Goal: Check status

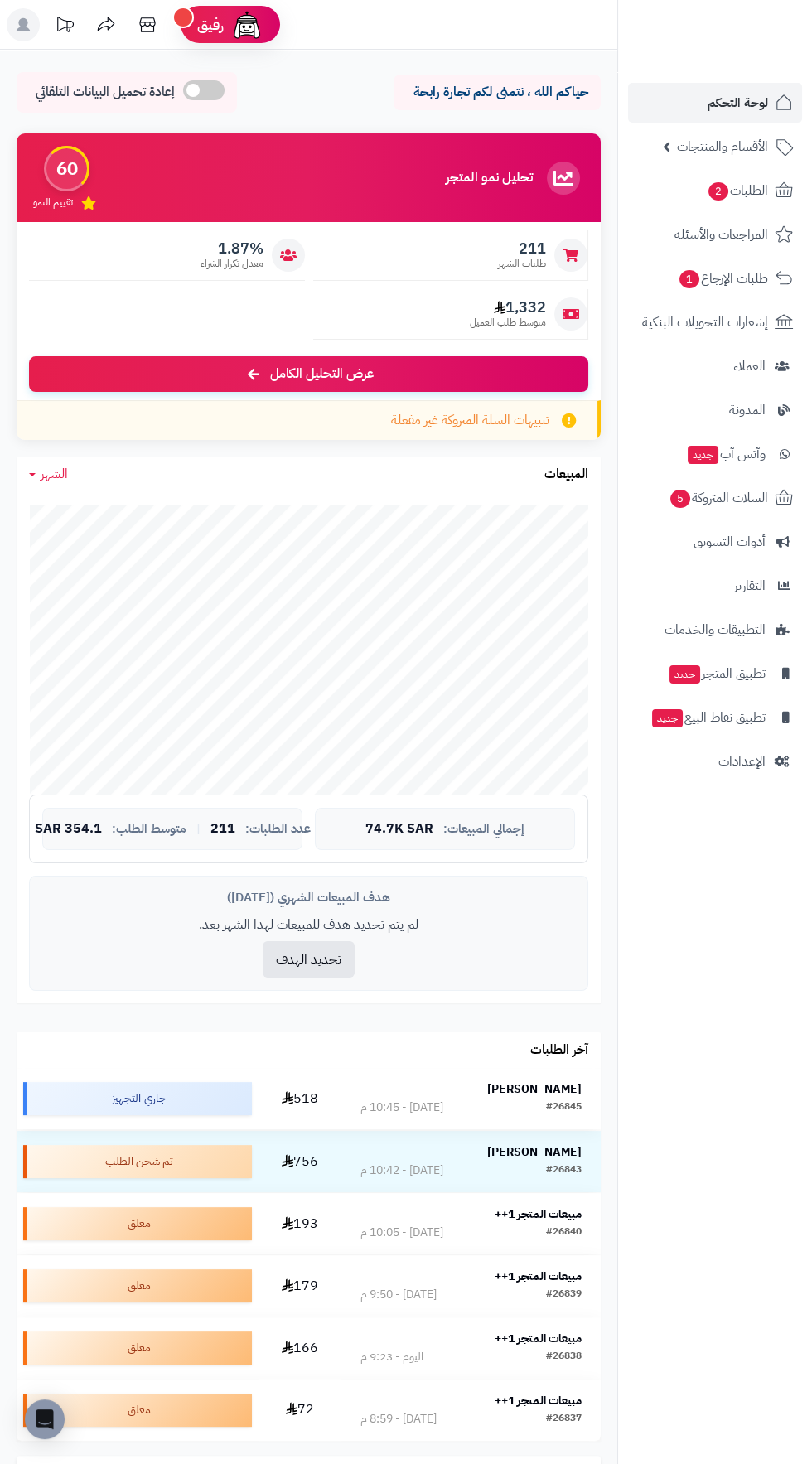
click at [547, 1089] on strong "[PERSON_NAME]" at bounding box center [534, 1089] width 94 height 18
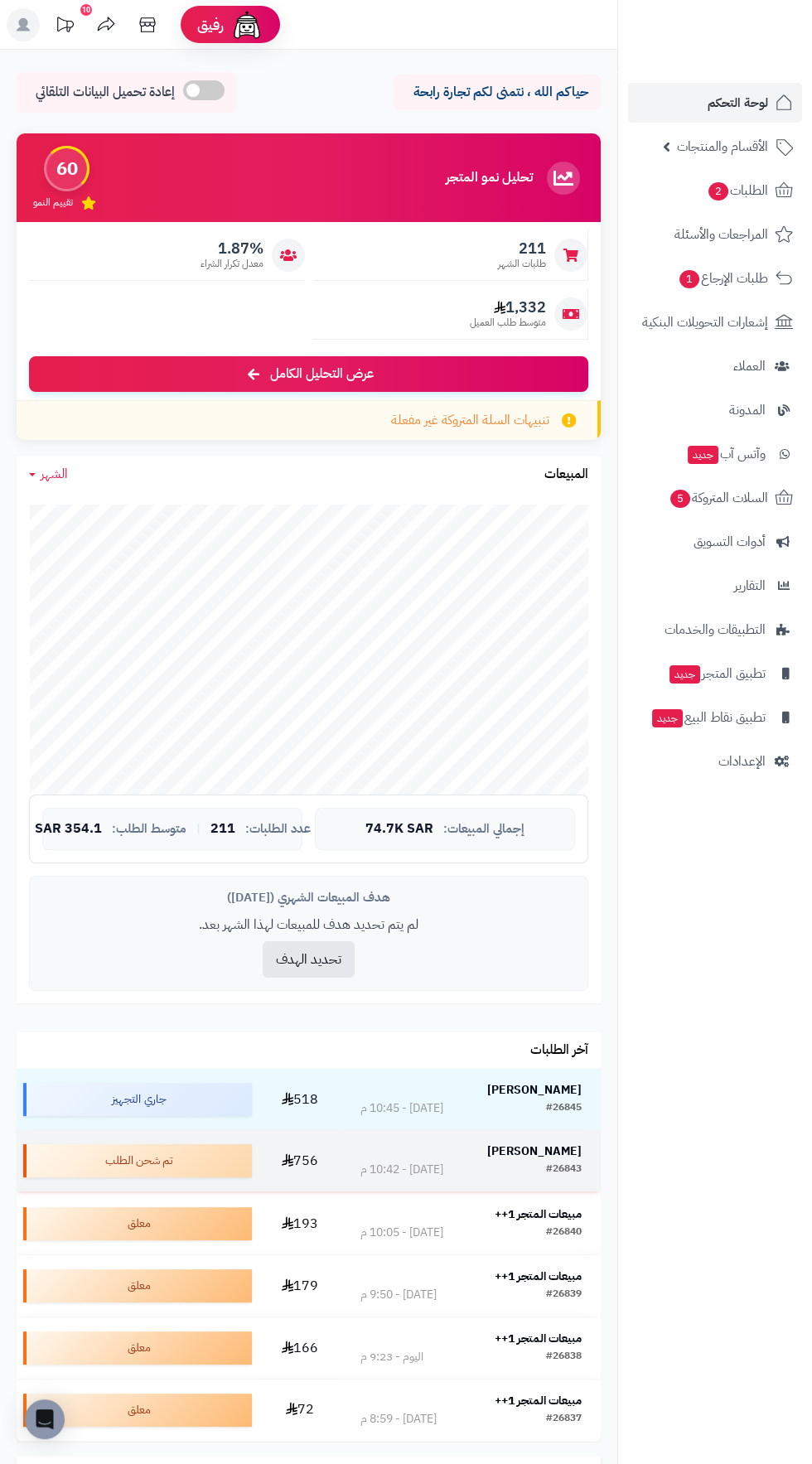
click at [566, 1158] on strong "[PERSON_NAME]" at bounding box center [534, 1151] width 94 height 18
